Goal: Task Accomplishment & Management: Complete application form

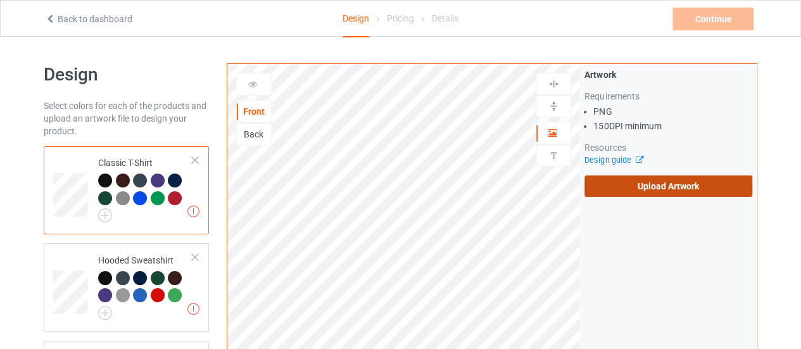
click at [618, 189] on label "Upload Artwork" at bounding box center [669, 186] width 168 height 22
click at [0, 0] on input "Upload Artwork" at bounding box center [0, 0] width 0 height 0
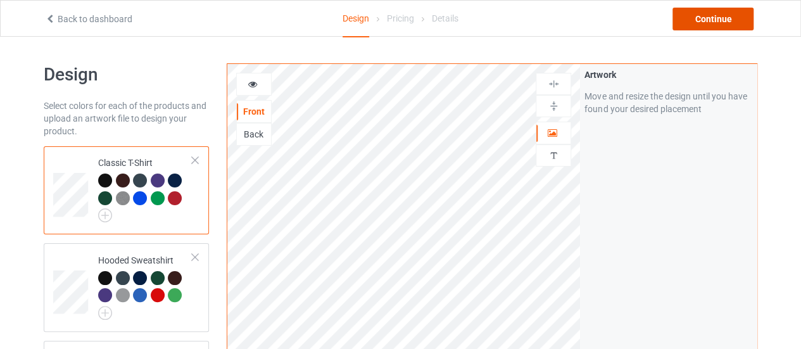
click at [708, 18] on div "Continue" at bounding box center [713, 19] width 81 height 23
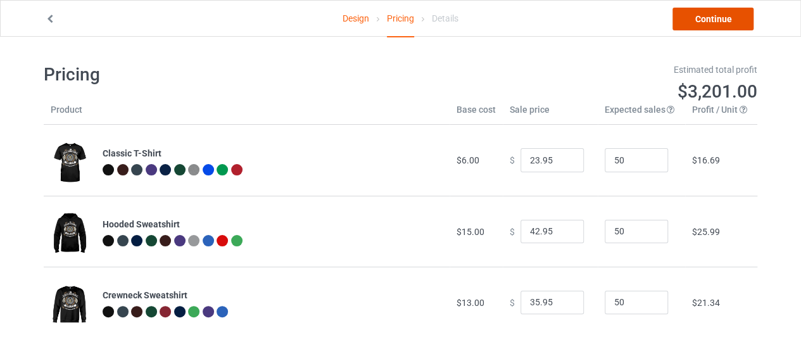
click at [697, 20] on link "Continue" at bounding box center [713, 19] width 81 height 23
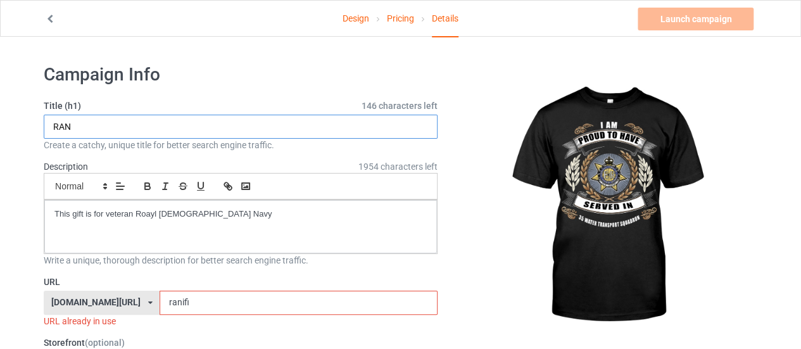
drag, startPoint x: 89, startPoint y: 125, endPoint x: 0, endPoint y: 124, distance: 88.7
type input "35 RACT"
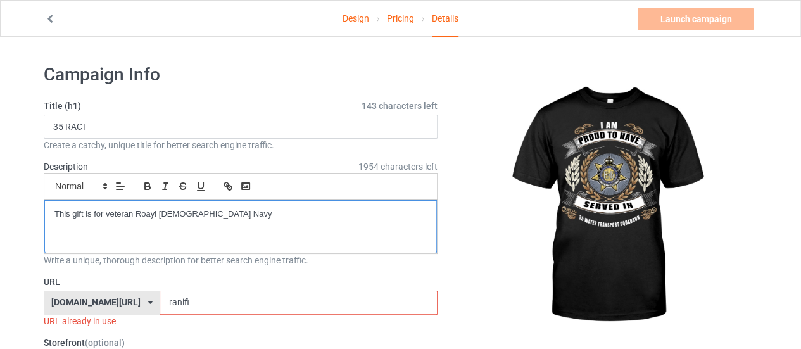
click at [232, 223] on div "This gift is for veteran Roayl [DEMOGRAPHIC_DATA] Navy" at bounding box center [240, 226] width 393 height 53
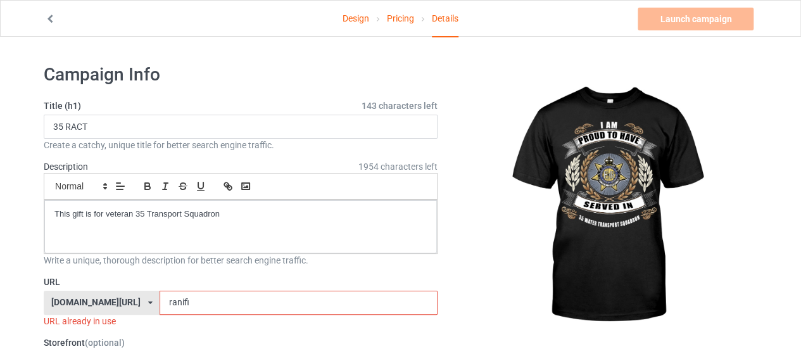
click at [167, 297] on input "ranifi" at bounding box center [298, 303] width 277 height 24
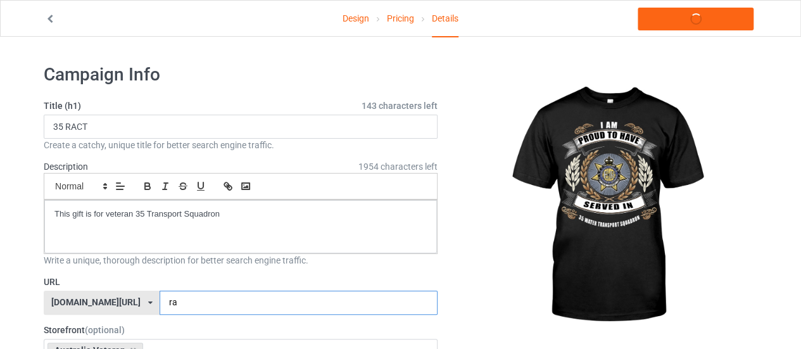
type input "r"
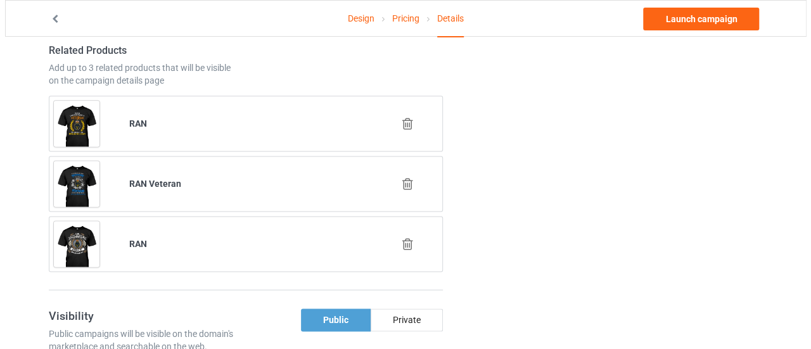
scroll to position [764, 0]
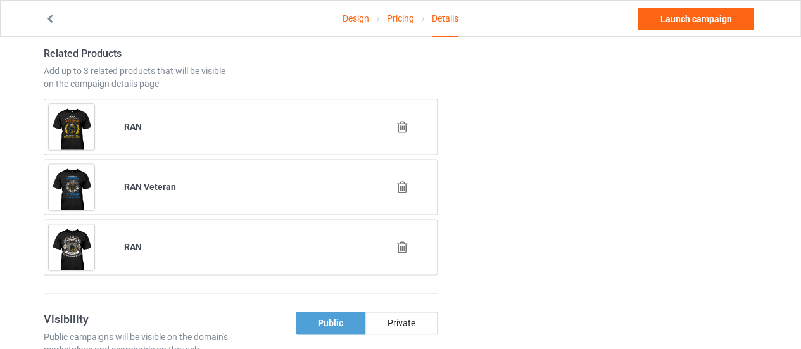
type input "35racthoa"
click at [399, 127] on icon at bounding box center [403, 126] width 16 height 13
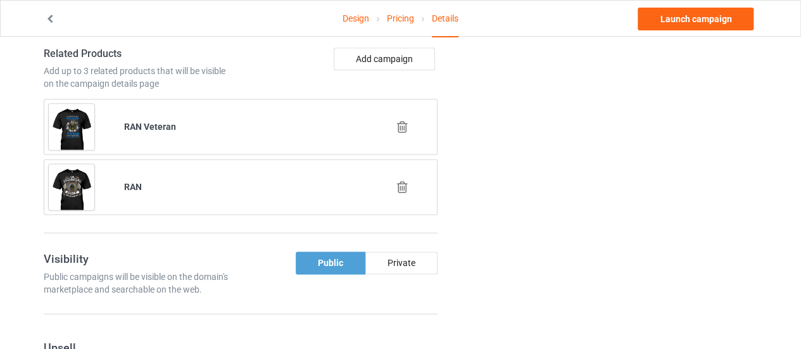
click at [395, 125] on icon at bounding box center [403, 126] width 16 height 13
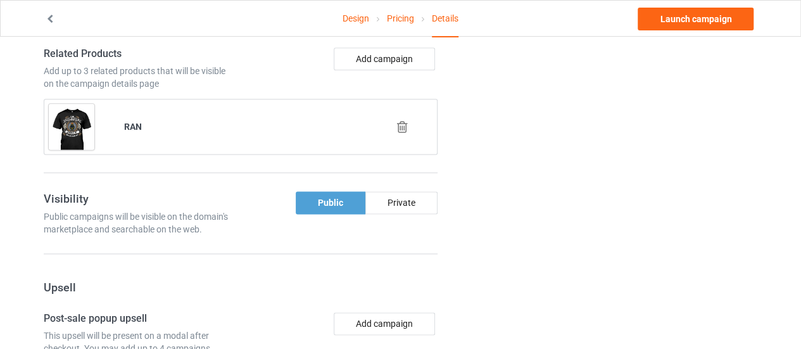
click at [395, 125] on icon at bounding box center [403, 126] width 16 height 13
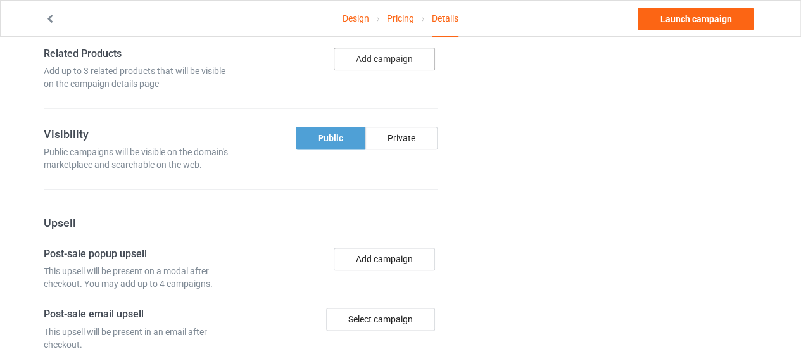
click at [391, 60] on button "Add campaign" at bounding box center [384, 58] width 101 height 23
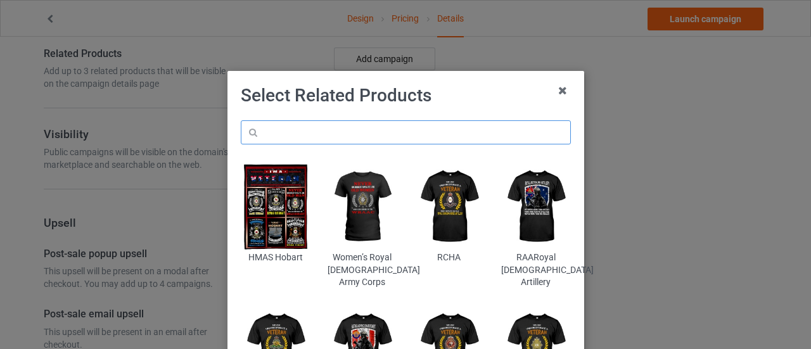
click at [301, 133] on input "text" at bounding box center [406, 132] width 330 height 24
type input "RACT"
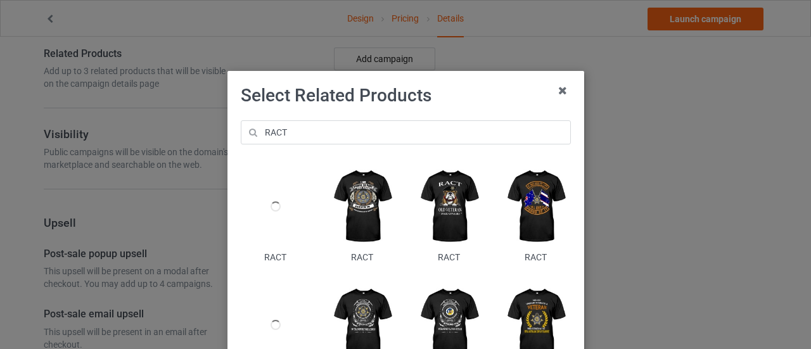
click at [531, 215] on img at bounding box center [535, 206] width 69 height 86
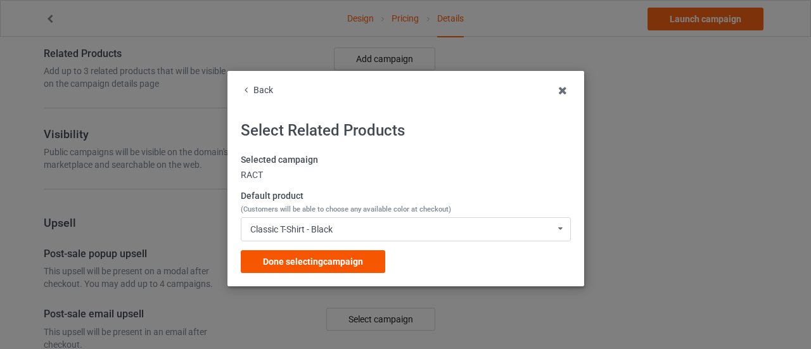
click at [329, 260] on span "Done selecting campaign" at bounding box center [313, 261] width 100 height 10
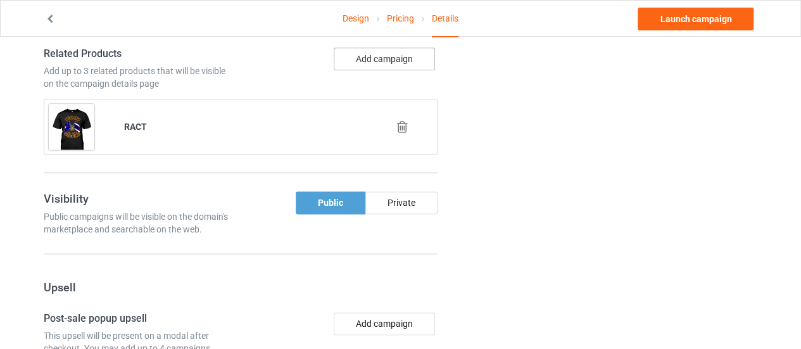
click at [369, 50] on button "Add campaign" at bounding box center [384, 58] width 101 height 23
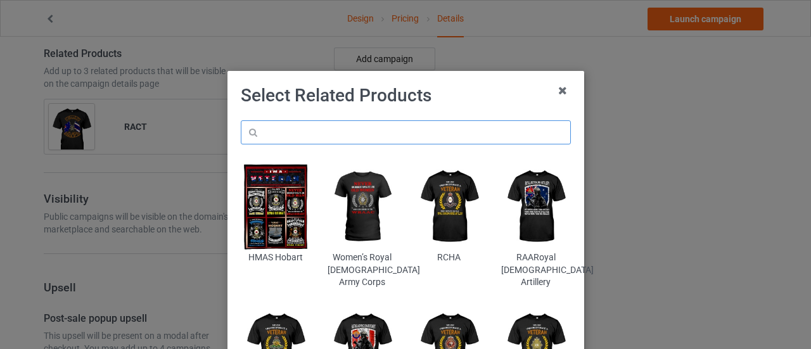
click at [335, 132] on input "text" at bounding box center [406, 132] width 330 height 24
type input "RACT"
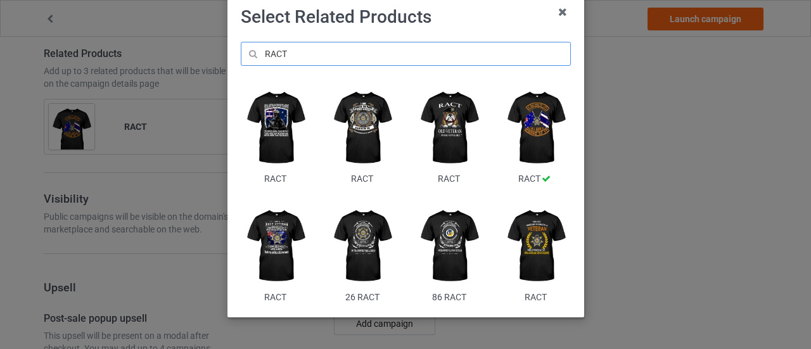
scroll to position [79, 0]
click at [518, 231] on img at bounding box center [535, 246] width 69 height 86
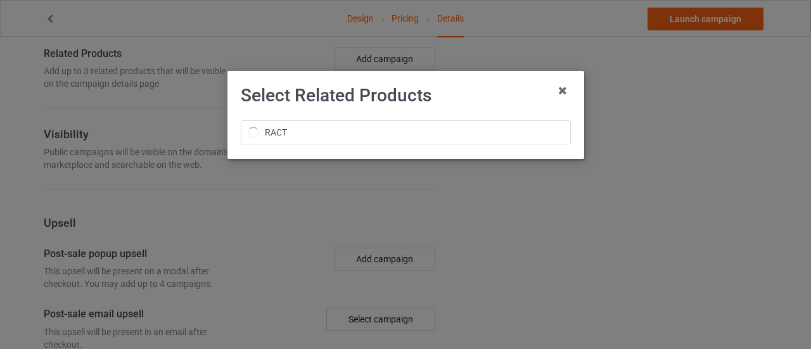
scroll to position [0, 0]
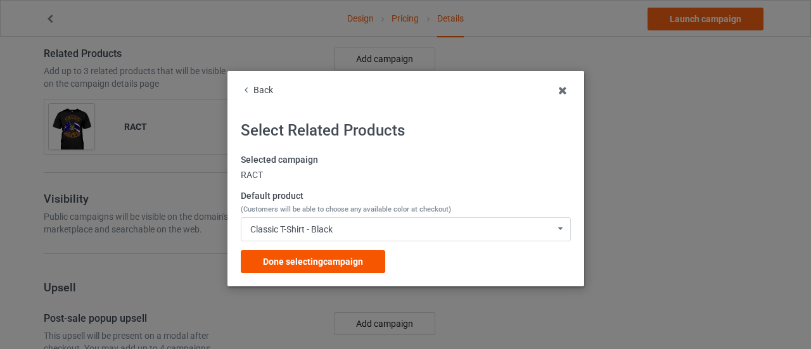
click at [291, 267] on span "Done selecting campaign" at bounding box center [313, 261] width 100 height 10
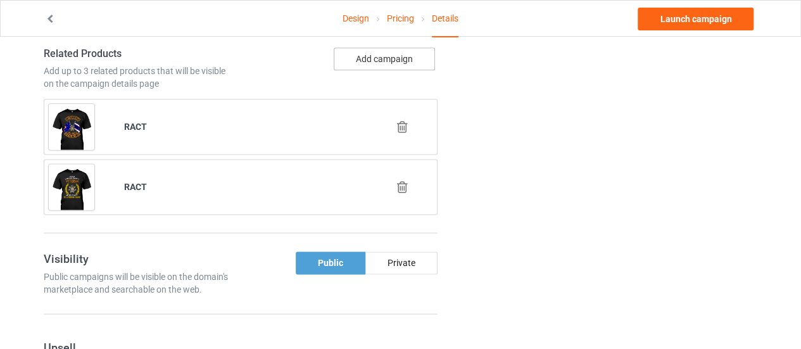
click at [380, 56] on button "Add campaign" at bounding box center [384, 58] width 101 height 23
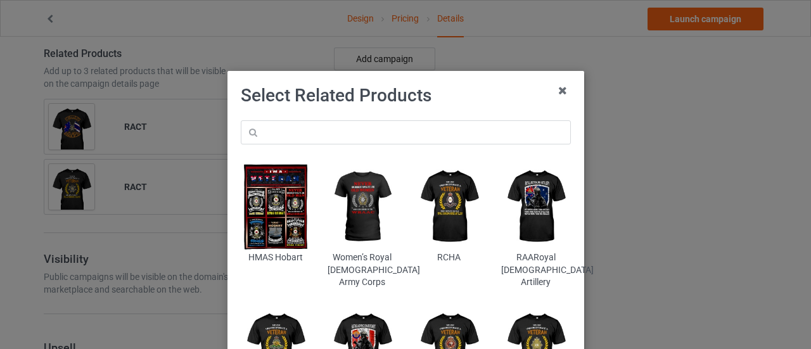
click at [317, 116] on div "HMAS Hobart Women’s Royal [DEMOGRAPHIC_DATA] Army Corps RCHA RAARoyal [DEMOGRAP…" at bounding box center [406, 269] width 348 height 317
click at [307, 122] on input "text" at bounding box center [406, 132] width 330 height 24
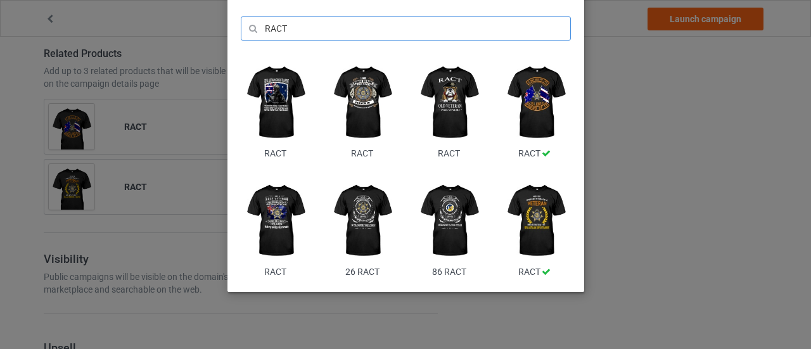
scroll to position [96, 0]
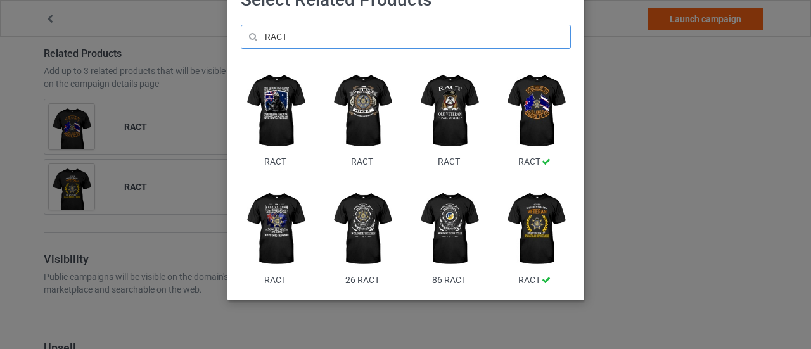
type input "RACT"
click at [442, 122] on img at bounding box center [448, 111] width 69 height 86
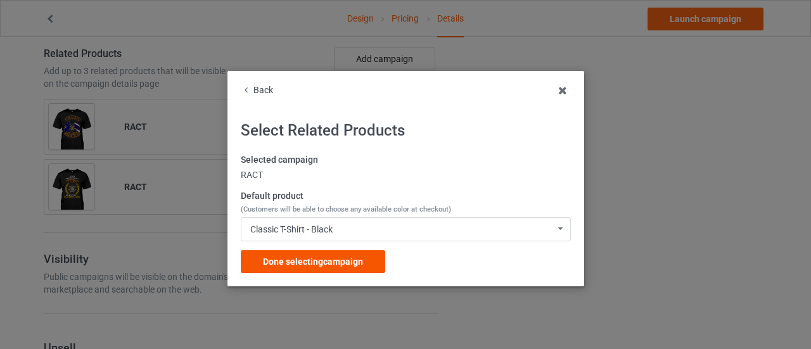
click at [279, 260] on span "Done selecting campaign" at bounding box center [313, 261] width 100 height 10
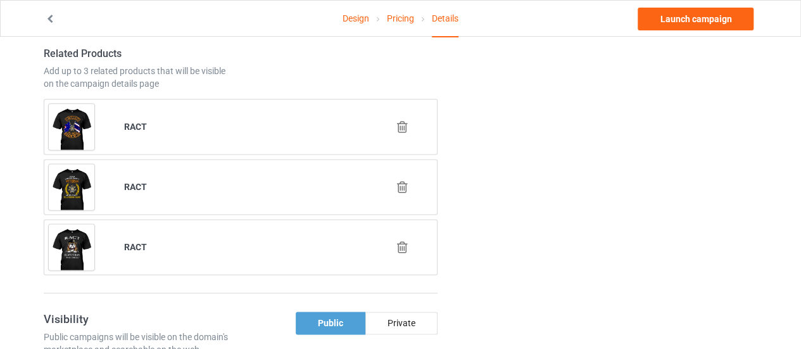
click at [396, 242] on icon at bounding box center [403, 247] width 16 height 13
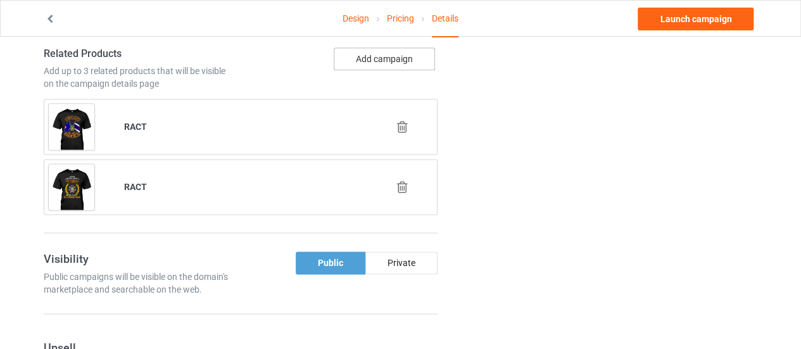
click at [363, 57] on button "Add campaign" at bounding box center [384, 58] width 101 height 23
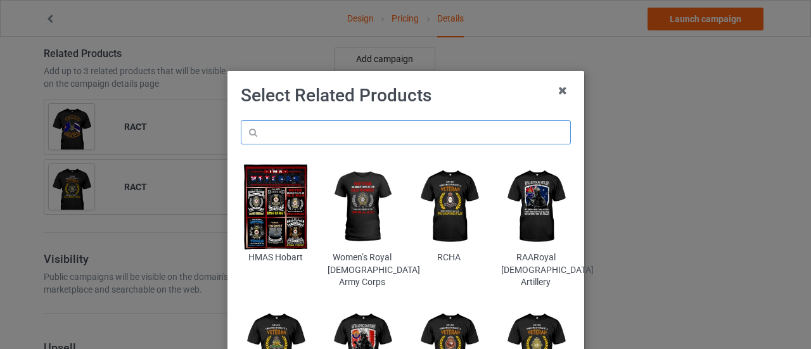
click at [331, 130] on input "text" at bounding box center [406, 132] width 330 height 24
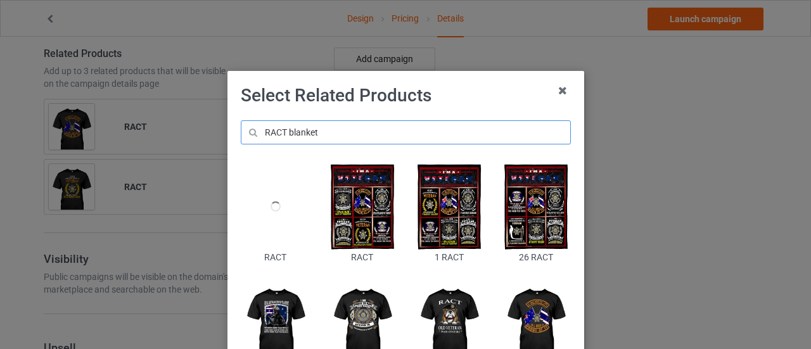
type input "RACT blanket"
click at [356, 220] on img at bounding box center [361, 206] width 69 height 86
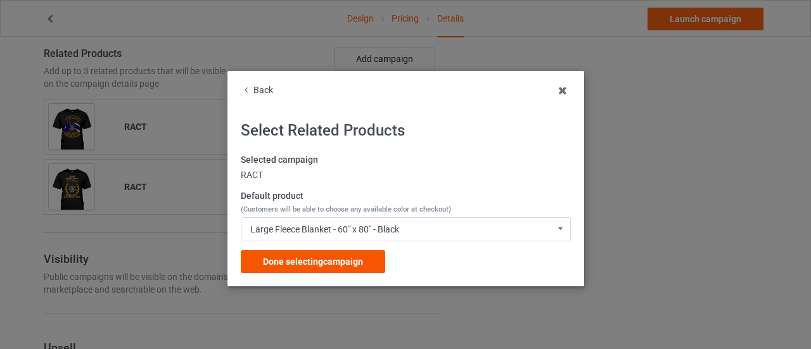
click at [333, 263] on span "Done selecting campaign" at bounding box center [313, 261] width 100 height 10
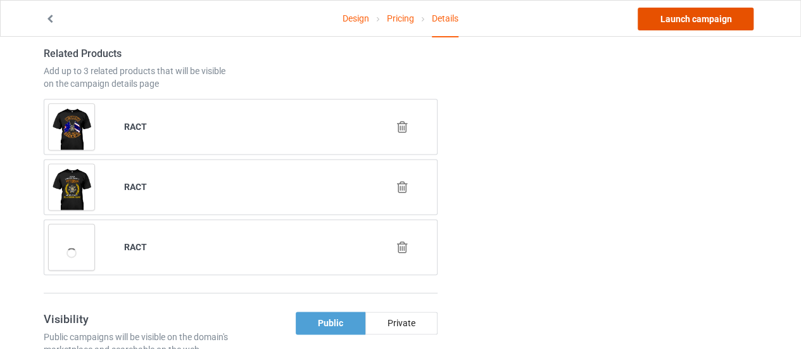
click at [658, 17] on link "Launch campaign" at bounding box center [696, 19] width 116 height 23
